Goal: Information Seeking & Learning: Learn about a topic

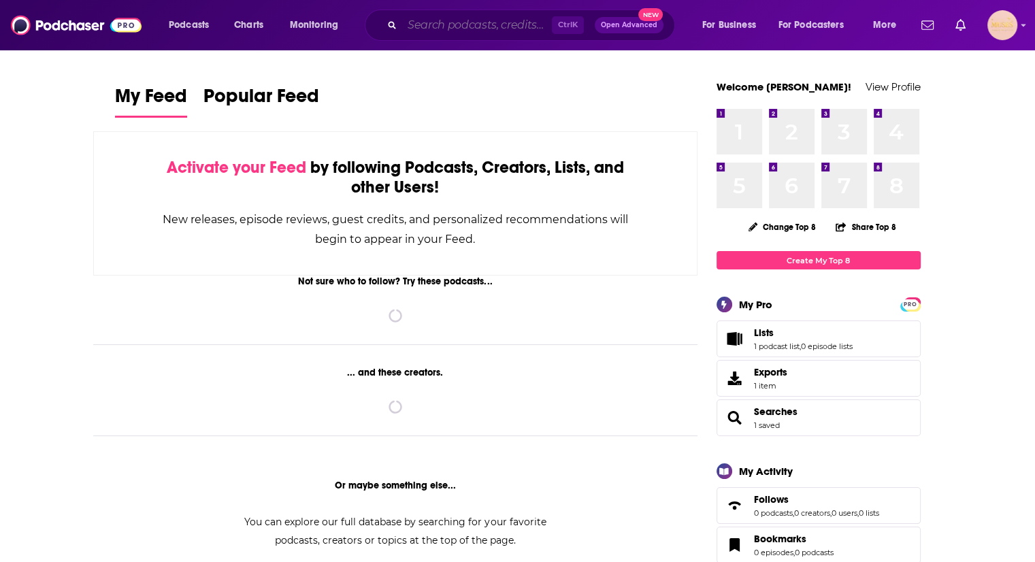
click at [417, 26] on input "Search podcasts, credits, & more..." at bounding box center [477, 25] width 150 height 22
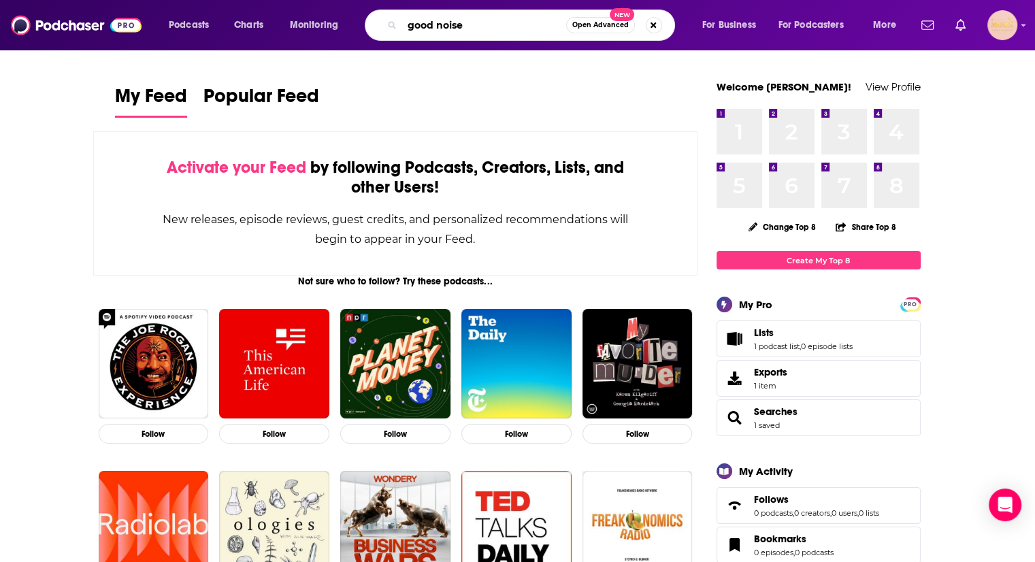
type input "good noise"
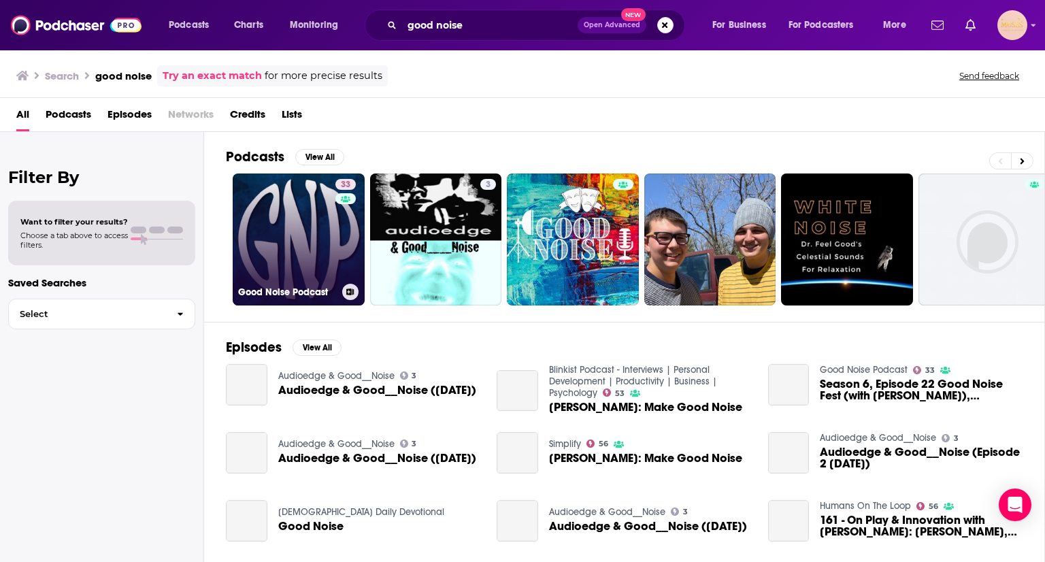
click at [306, 249] on link "33 Good Noise Podcast" at bounding box center [299, 240] width 132 height 132
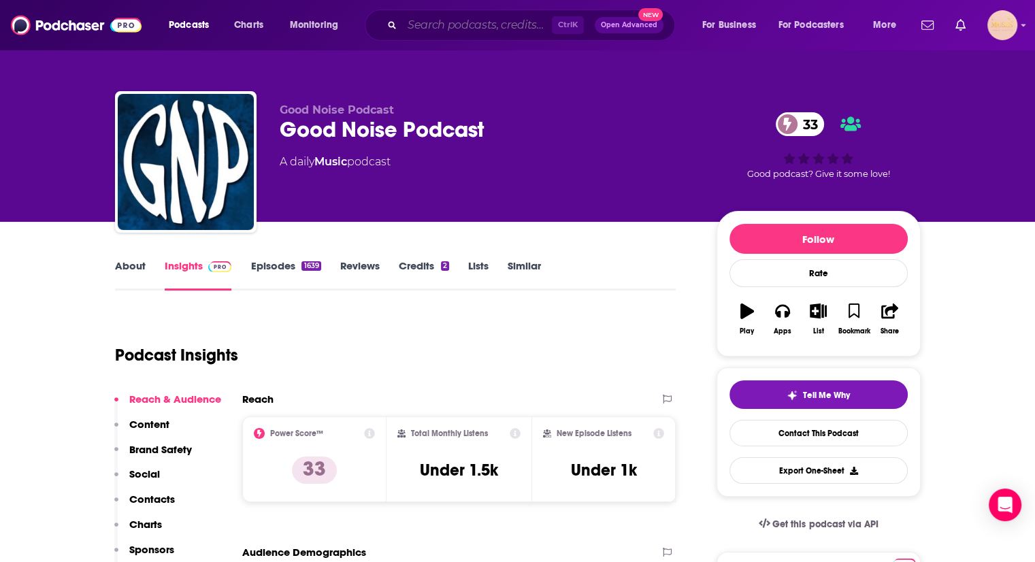
click at [455, 22] on input "Search podcasts, credits, & more..." at bounding box center [477, 25] width 150 height 22
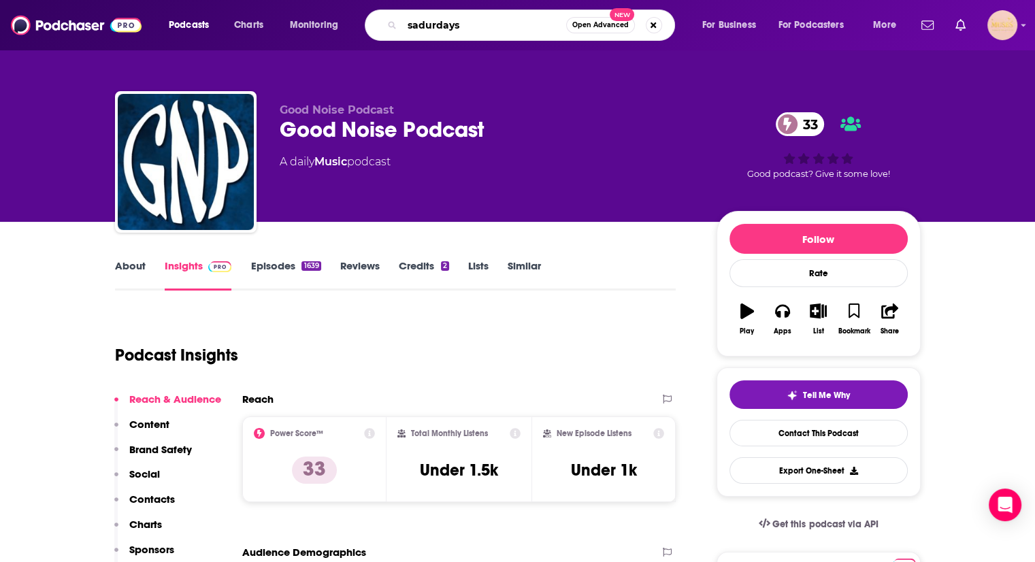
type input "sadurdays"
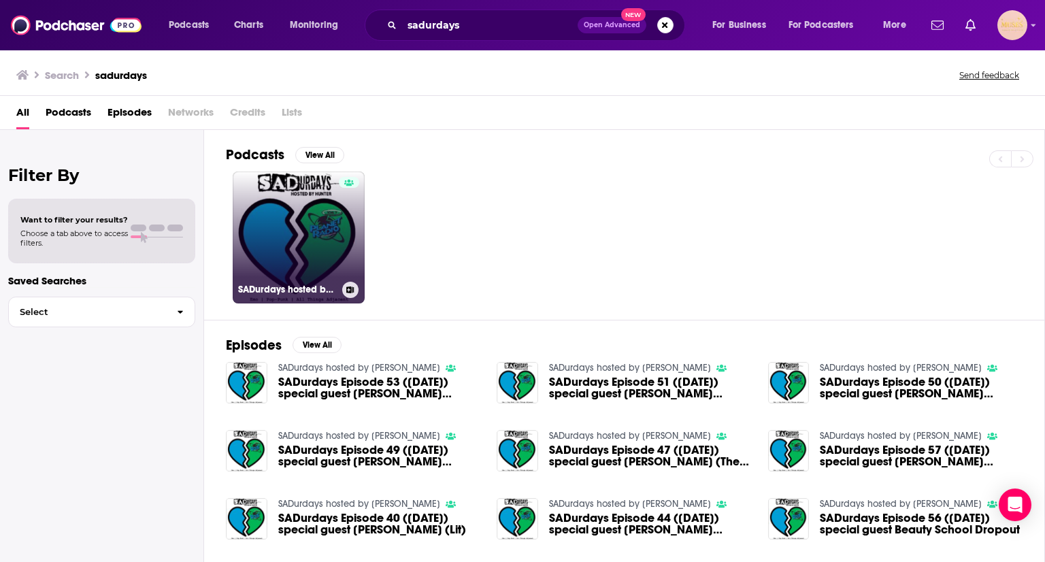
click at [291, 239] on link "SADurdays hosted by [PERSON_NAME]" at bounding box center [299, 237] width 132 height 132
